Goal: Find specific page/section: Find specific page/section

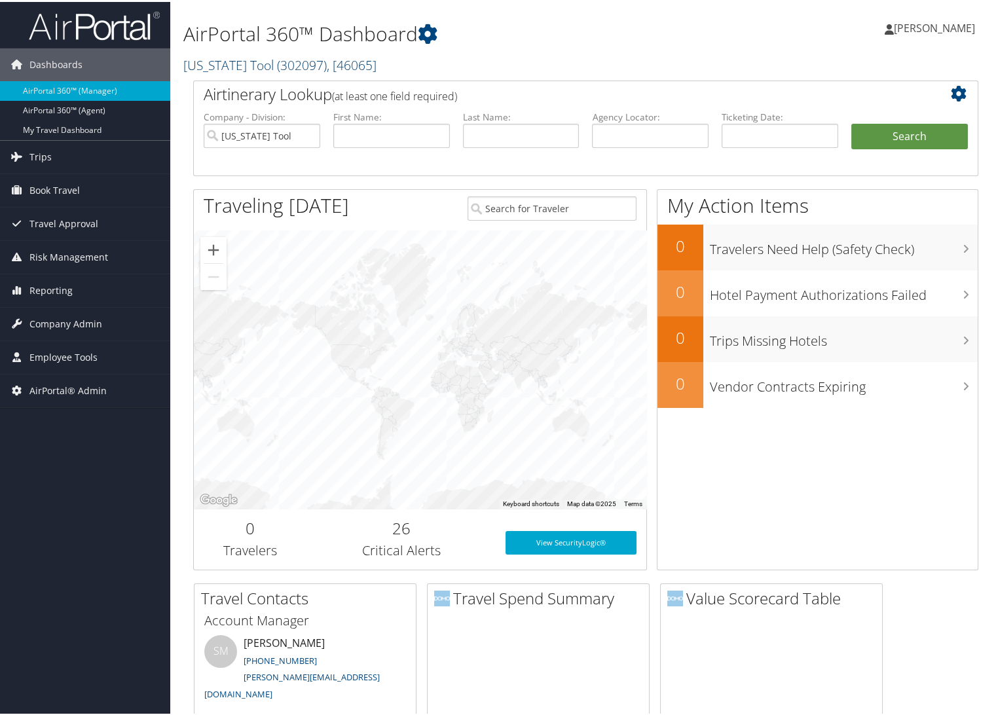
click at [233, 67] on link "Oregon Tool ( 302097 ) , [ 46065 ]" at bounding box center [279, 63] width 193 height 18
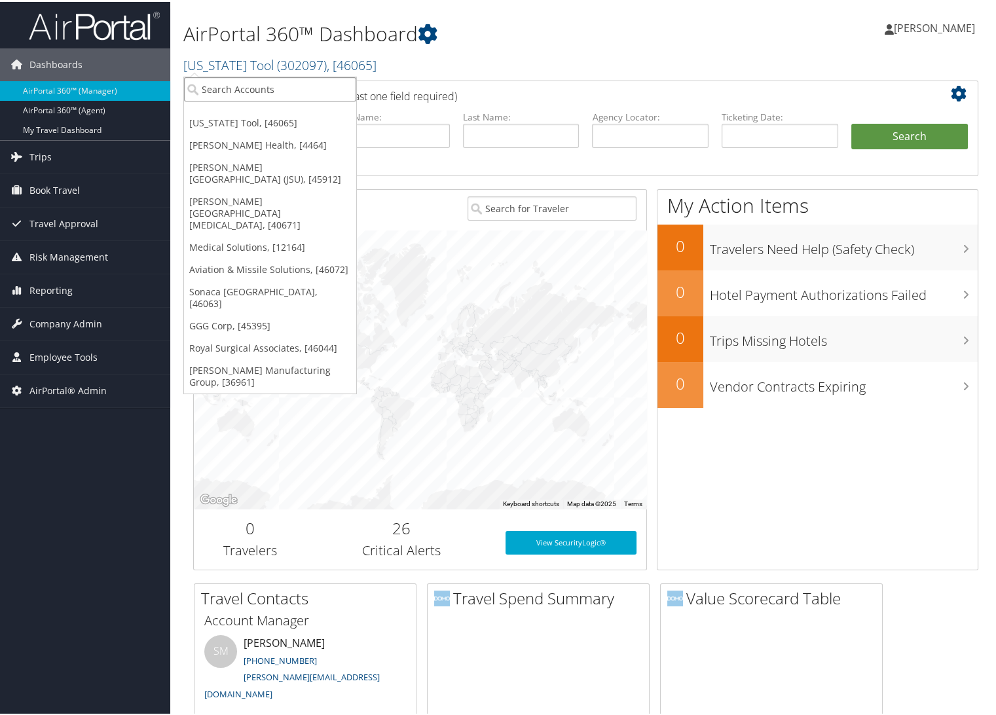
click at [238, 95] on input "search" at bounding box center [270, 87] width 172 height 24
type input "r"
type input "cross"
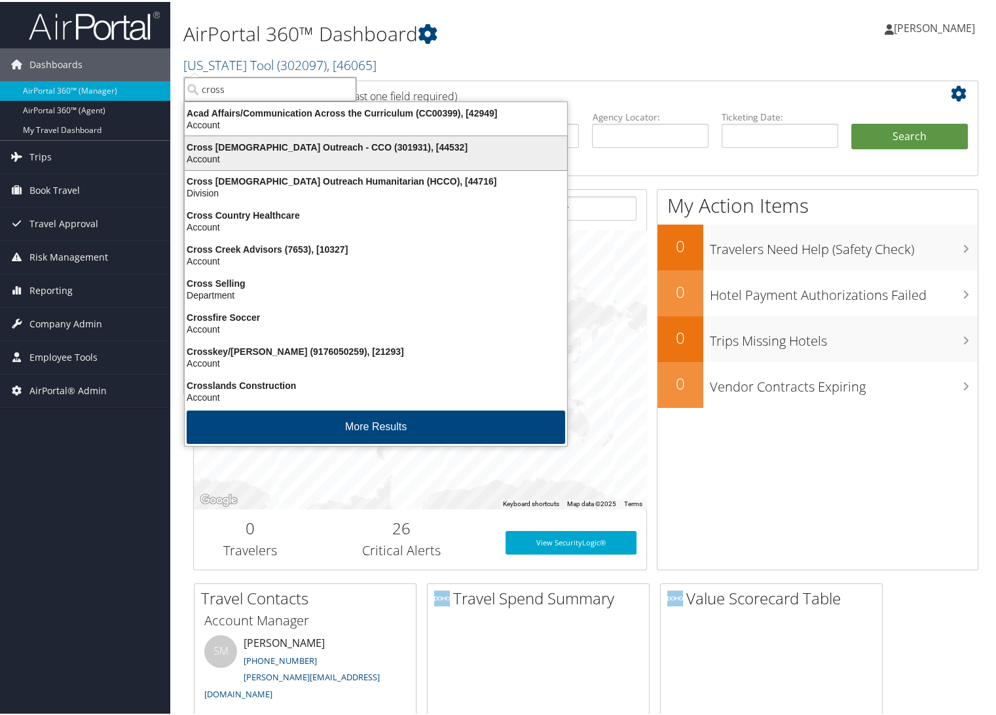
click at [239, 141] on div "Cross Catholic Outreach - CCO (301931), [44532]" at bounding box center [376, 145] width 398 height 12
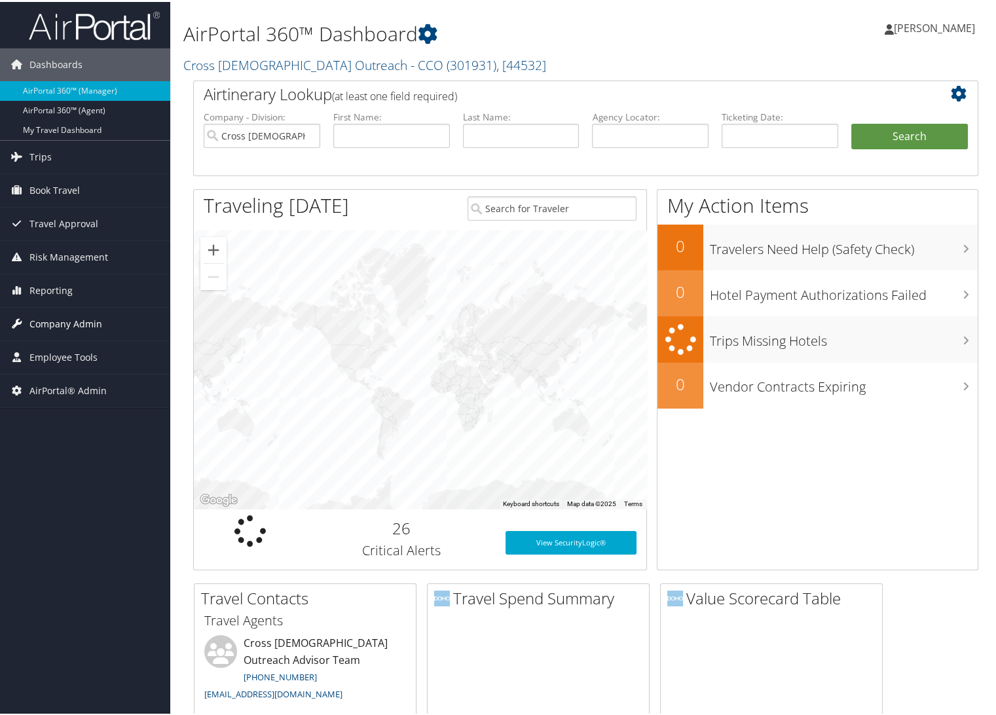
click at [41, 323] on span "Company Admin" at bounding box center [65, 322] width 73 height 33
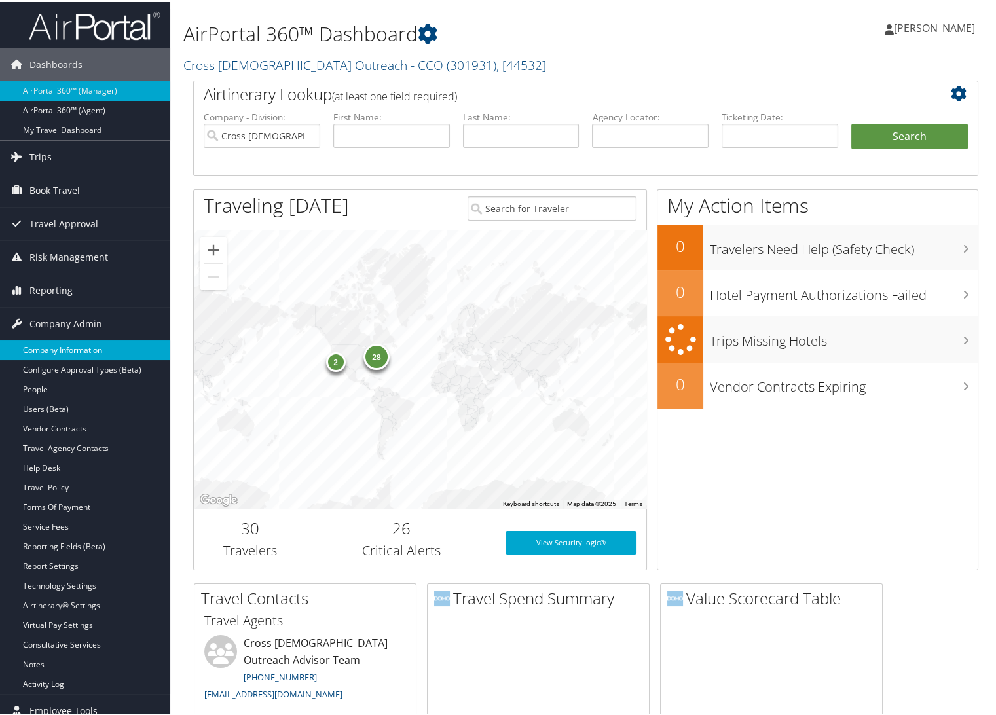
click at [58, 345] on link "Company Information" at bounding box center [85, 348] width 170 height 20
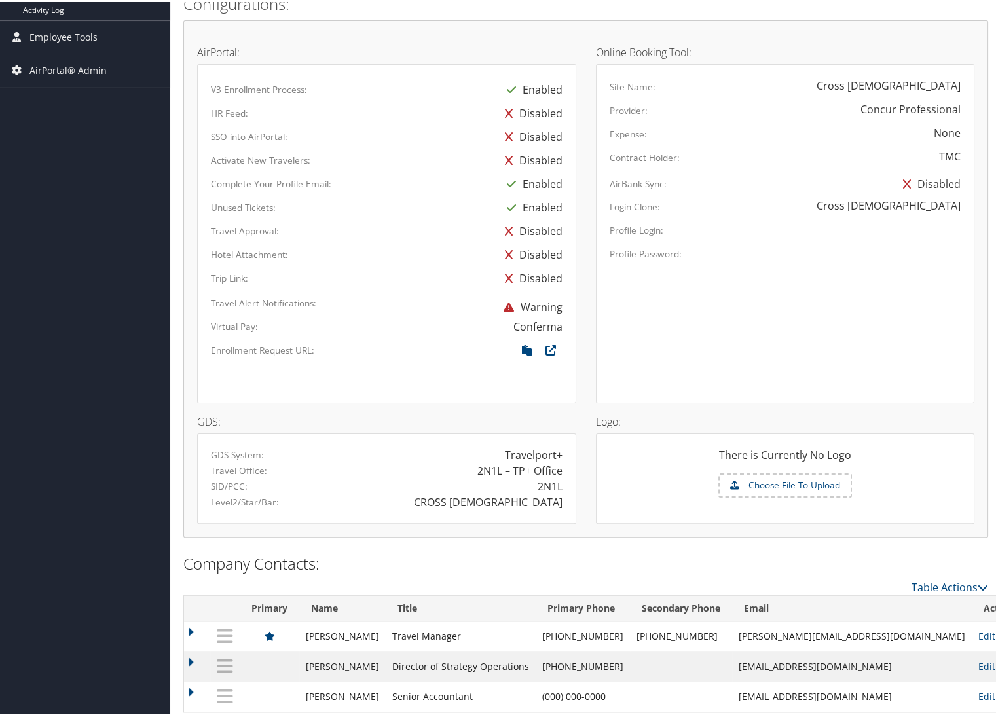
scroll to position [631, 0]
